Goal: Task Accomplishment & Management: Manage account settings

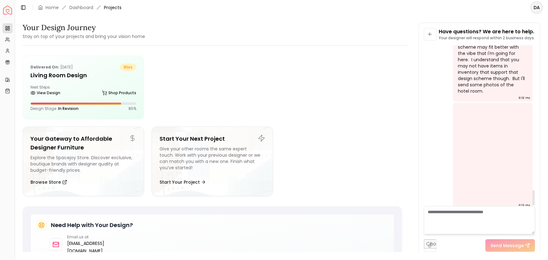
scroll to position [1501, 0]
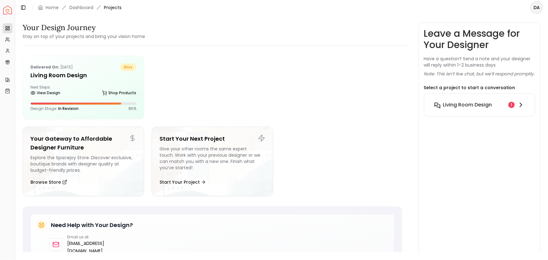
click at [483, 109] on h6 "Living Room design" at bounding box center [467, 105] width 49 height 8
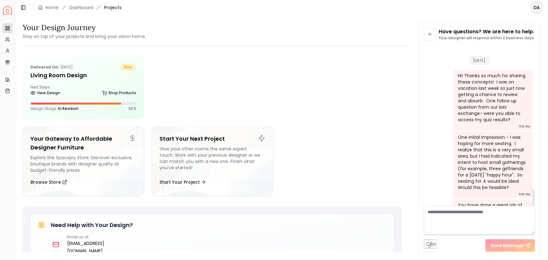
scroll to position [1451, 0]
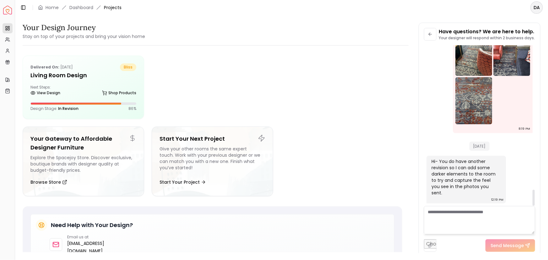
click at [473, 216] on textarea at bounding box center [479, 220] width 111 height 28
type textarea "*"
type textarea "**********"
drag, startPoint x: 473, startPoint y: 216, endPoint x: 448, endPoint y: 177, distance: 45.8
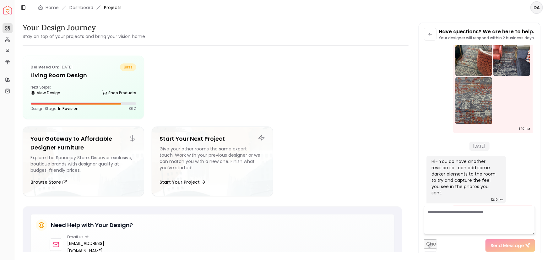
click at [448, 178] on div "Hi- You do have another revision so I can add some darker elements to the room …" at bounding box center [466, 177] width 68 height 38
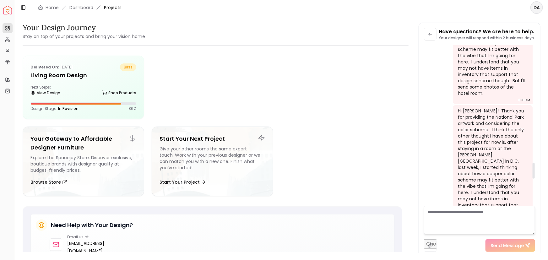
scroll to position [1189, 0]
